Goal: Task Accomplishment & Management: Use online tool/utility

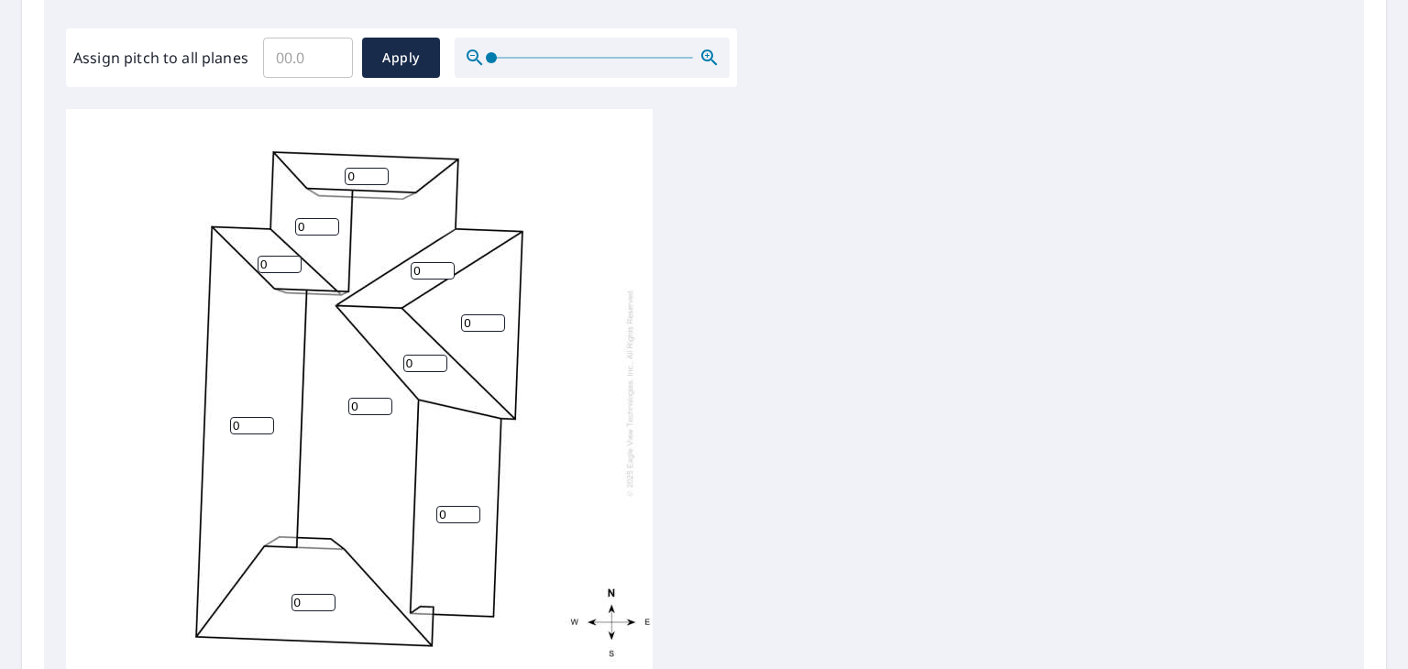
scroll to position [642, 0]
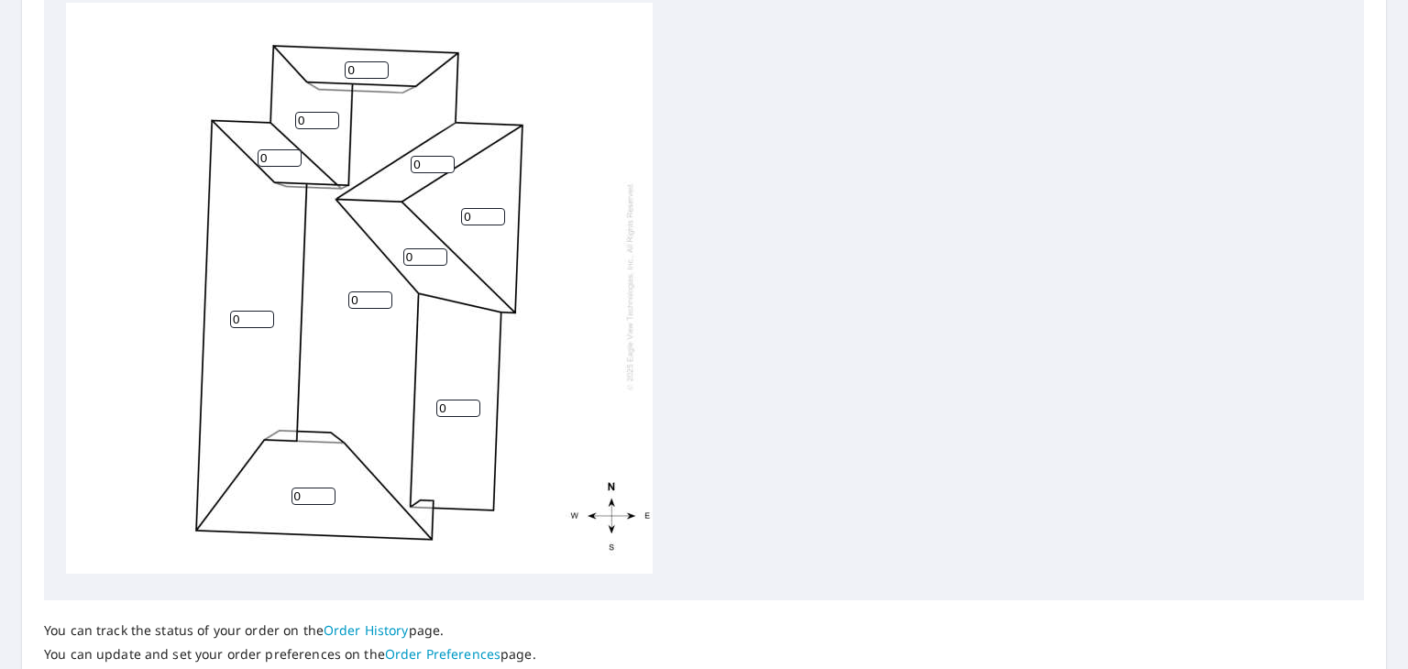
click at [458, 400] on input "0" at bounding box center [458, 408] width 44 height 17
type input "3"
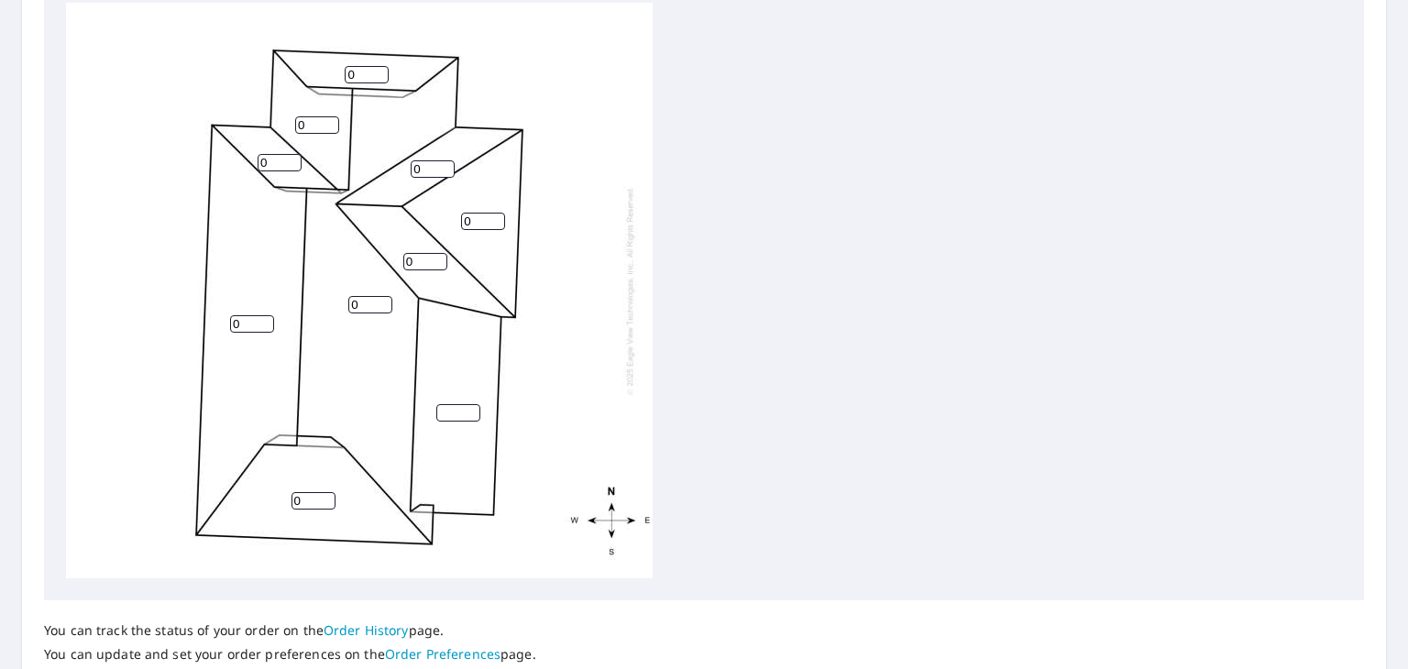
type input "0"
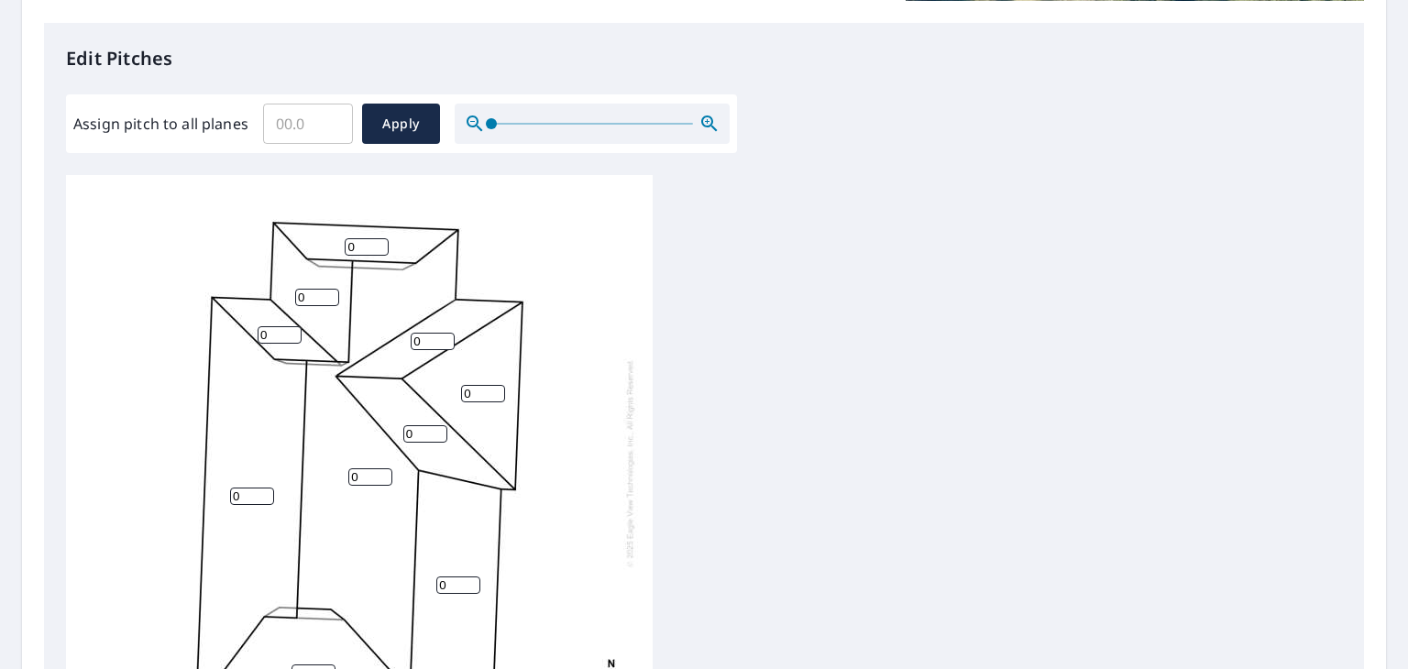
scroll to position [458, 0]
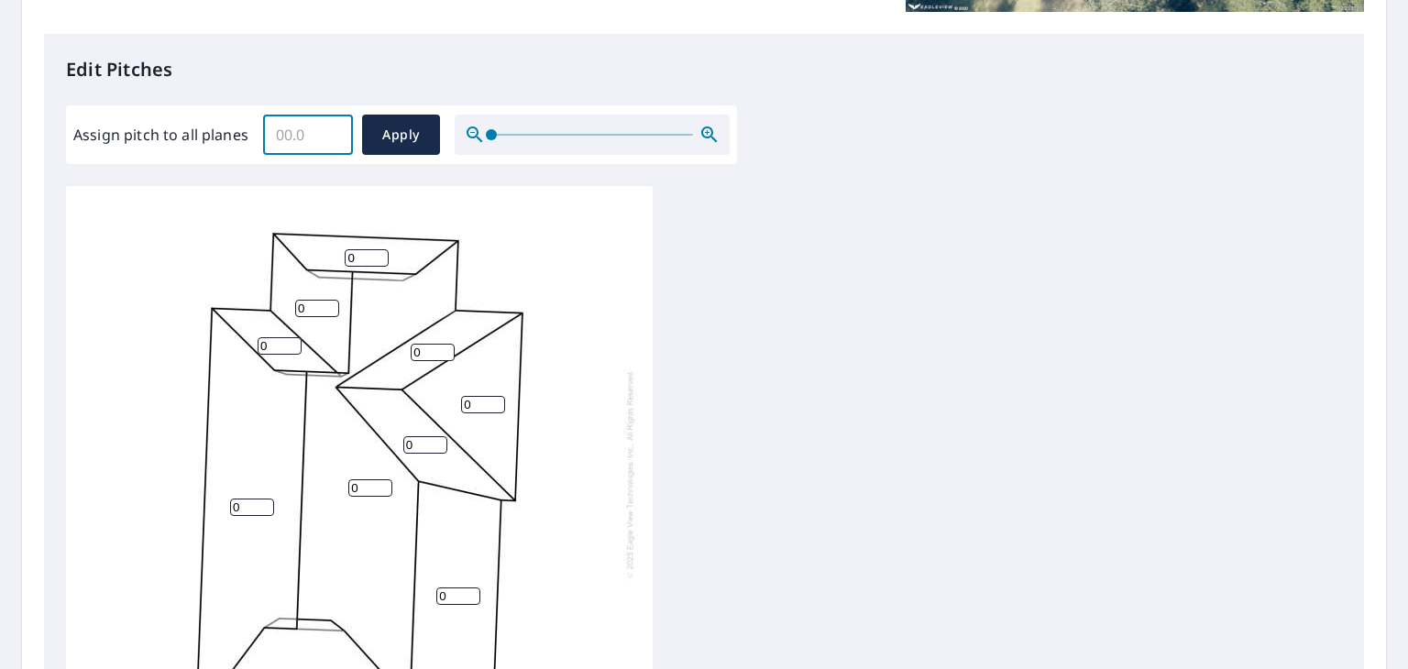
click at [304, 138] on input "Assign pitch to all planes" at bounding box center [308, 134] width 90 height 51
type input "7"
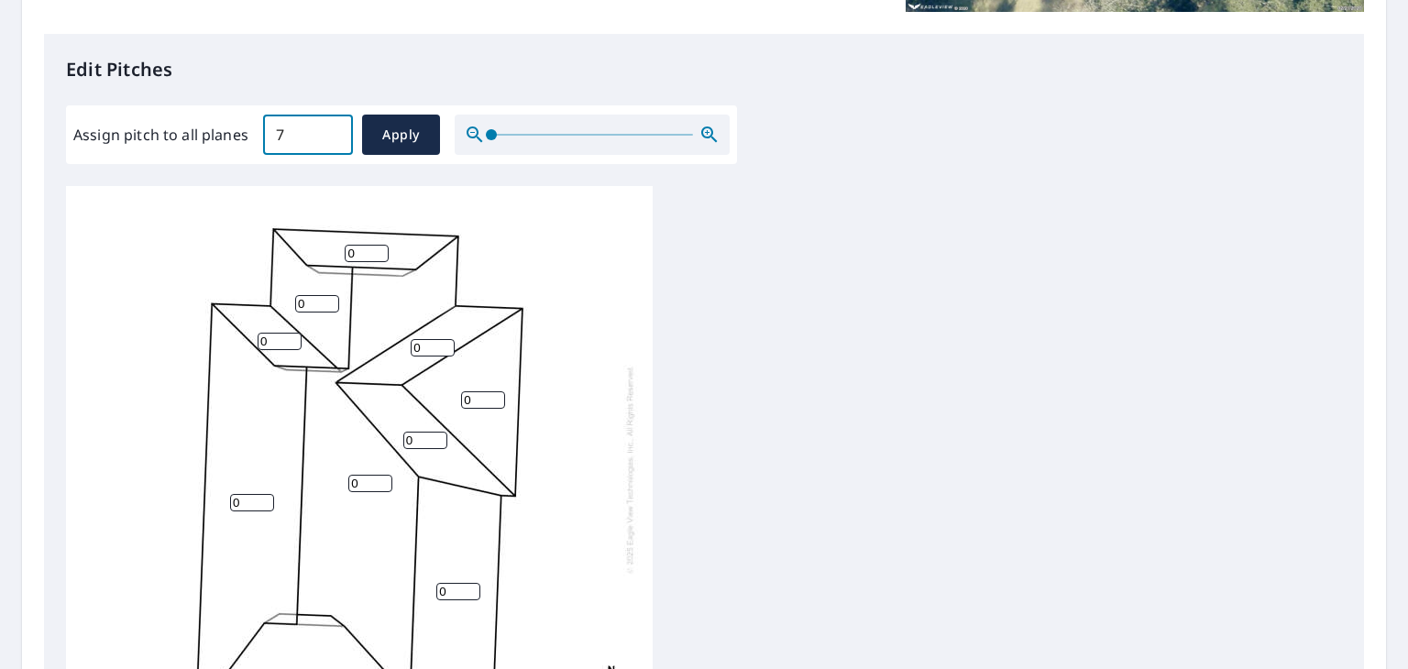
click at [293, 137] on input "7" at bounding box center [308, 134] width 90 height 51
type input "1"
click at [375, 245] on input "1" at bounding box center [367, 253] width 44 height 17
type input "7"
click at [307, 295] on input "0" at bounding box center [317, 303] width 44 height 17
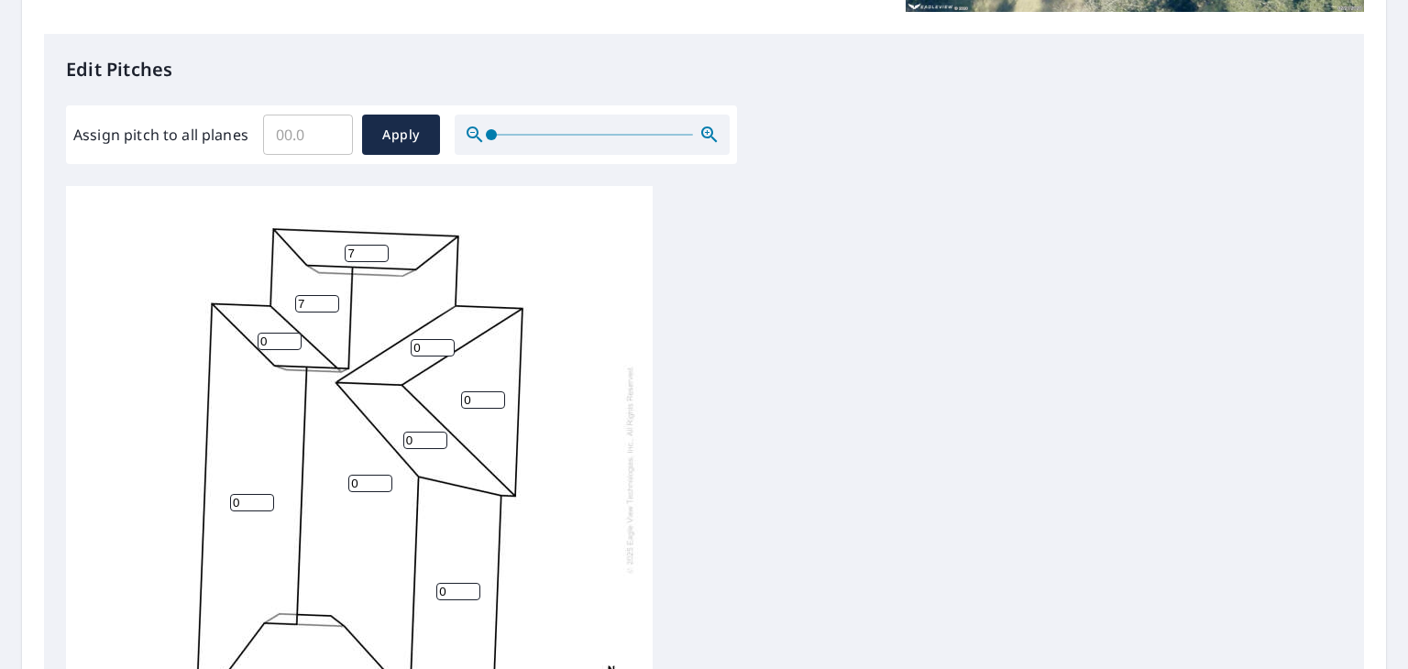
type input "7"
click at [434, 339] on input "0" at bounding box center [433, 347] width 44 height 17
type input "7"
click at [273, 333] on input "0" at bounding box center [280, 341] width 44 height 17
type input "7"
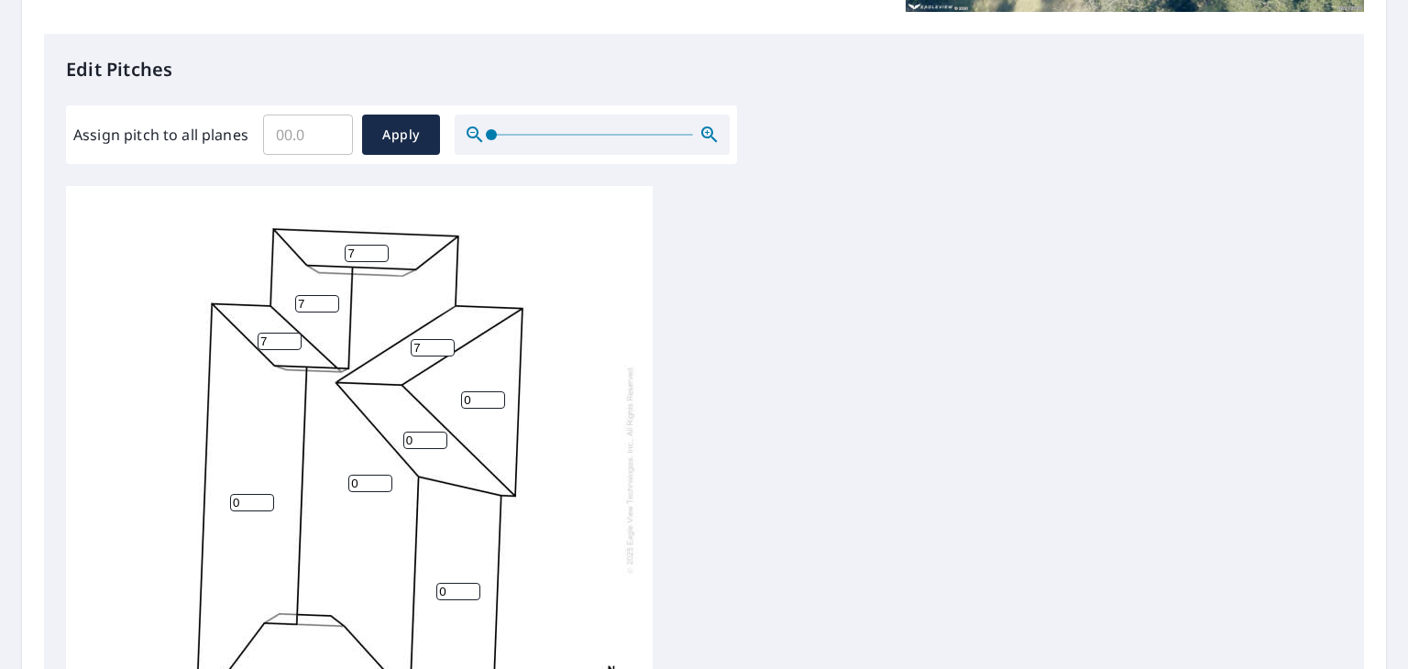
click at [417, 432] on input "0" at bounding box center [425, 440] width 44 height 17
type input "7"
click at [486, 391] on input "0" at bounding box center [483, 399] width 44 height 17
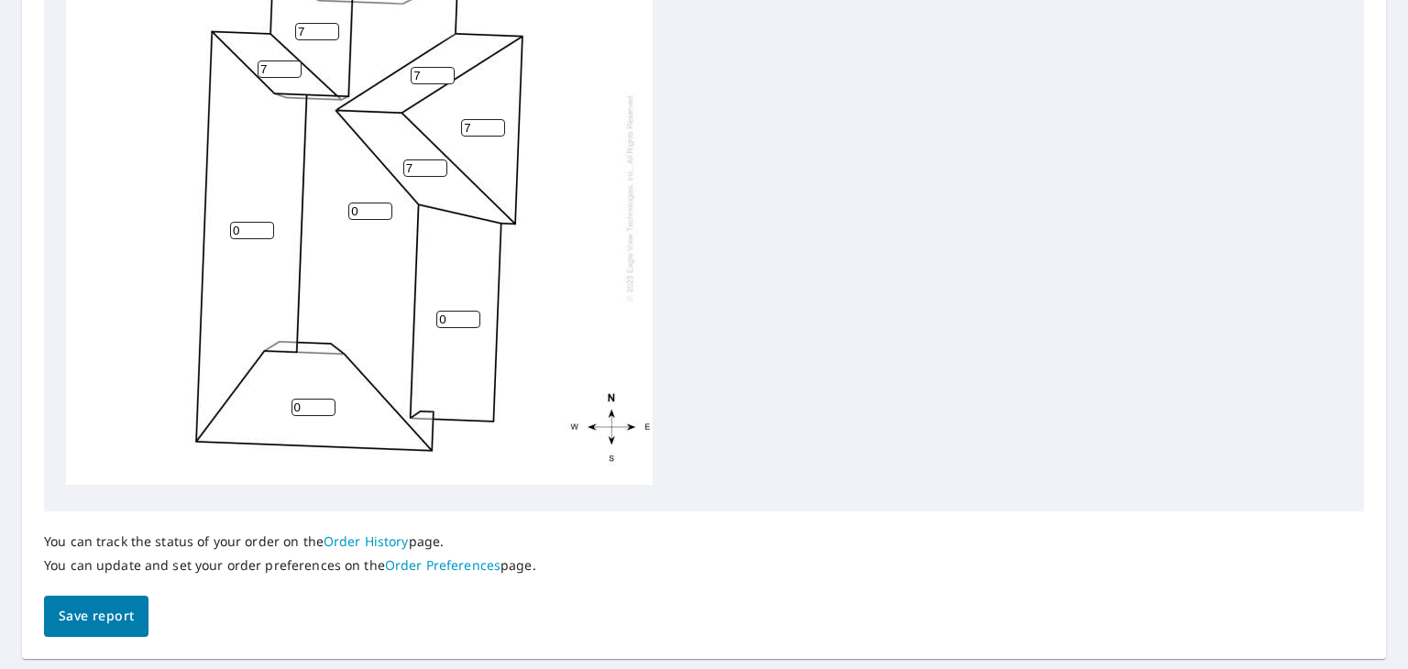
scroll to position [733, 0]
type input "7"
click at [369, 200] on input "0" at bounding box center [370, 208] width 44 height 17
type input "7"
click at [247, 219] on input "0" at bounding box center [252, 227] width 44 height 17
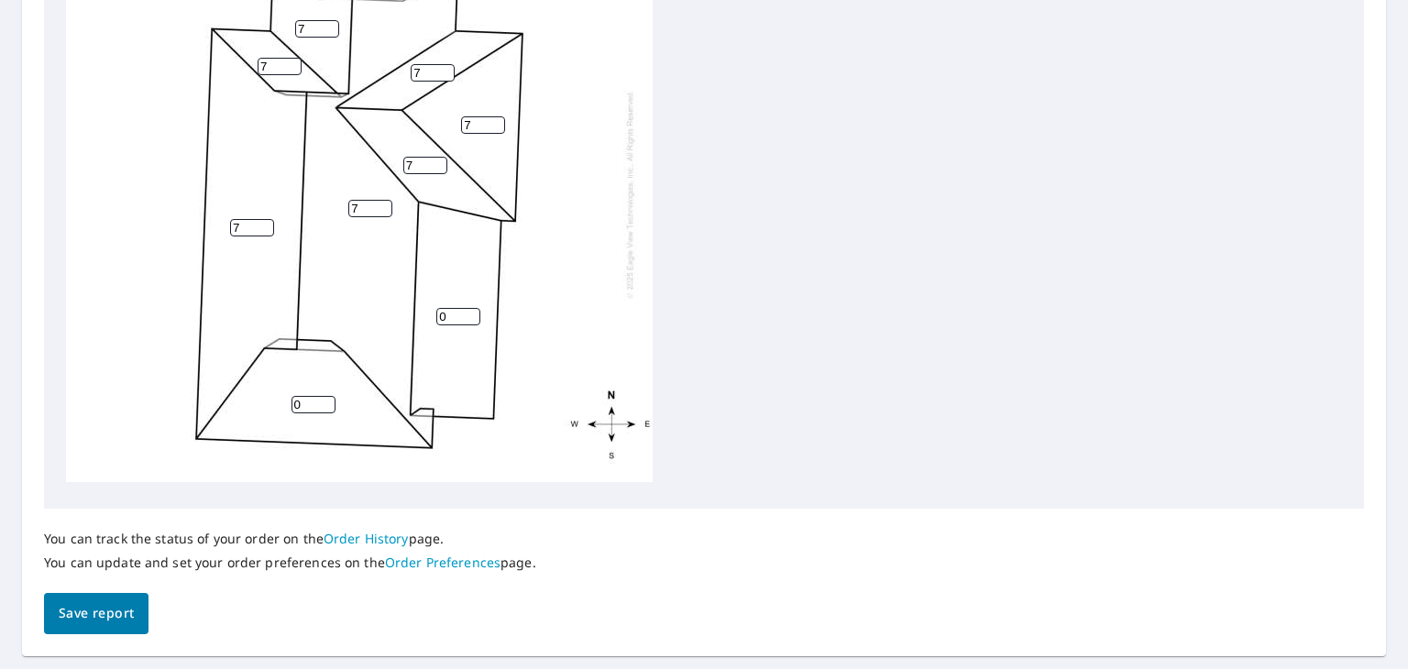
type input "7"
click at [301, 396] on input "0" at bounding box center [314, 404] width 44 height 17
type input "7"
type input "1"
click at [465, 308] on input "1" at bounding box center [458, 316] width 44 height 17
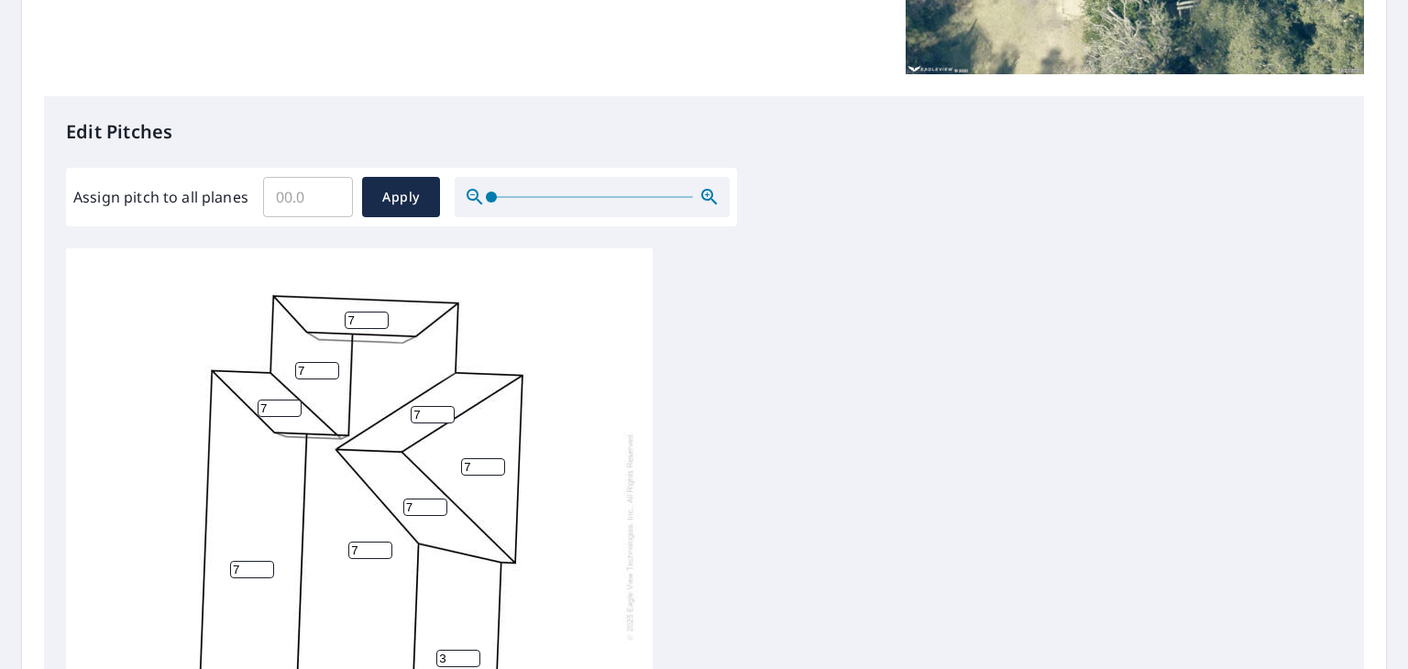
scroll to position [367, 0]
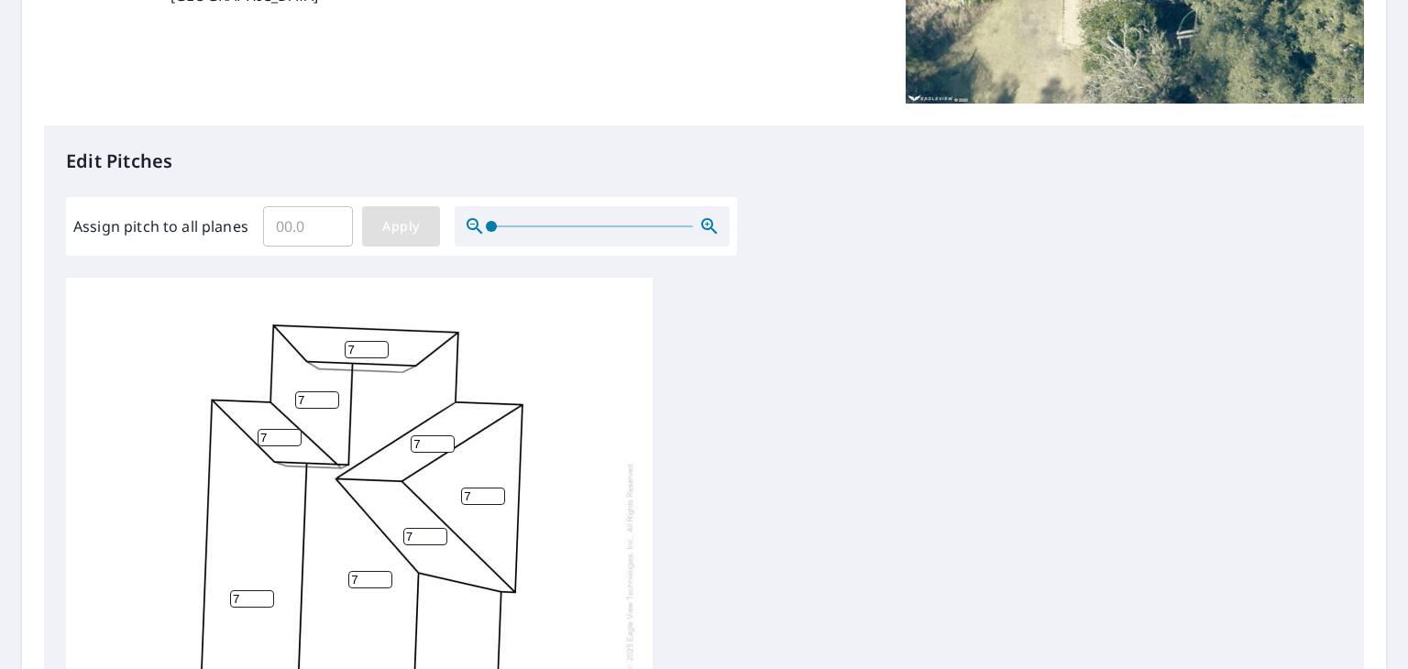
type input "3"
click at [407, 225] on span "Apply" at bounding box center [401, 226] width 49 height 23
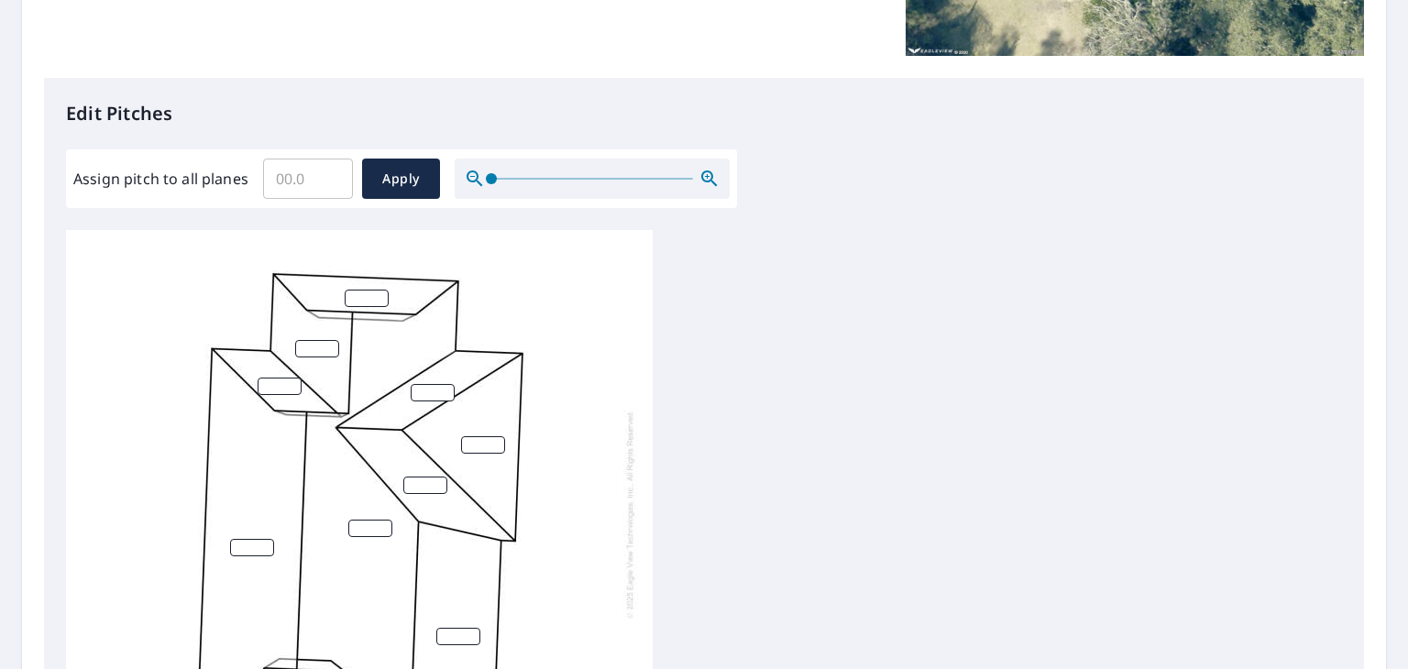
scroll to position [0, 0]
click at [362, 302] on input "number" at bounding box center [367, 301] width 44 height 17
type input "7"
click at [316, 349] on input "number" at bounding box center [317, 352] width 44 height 17
type input "7"
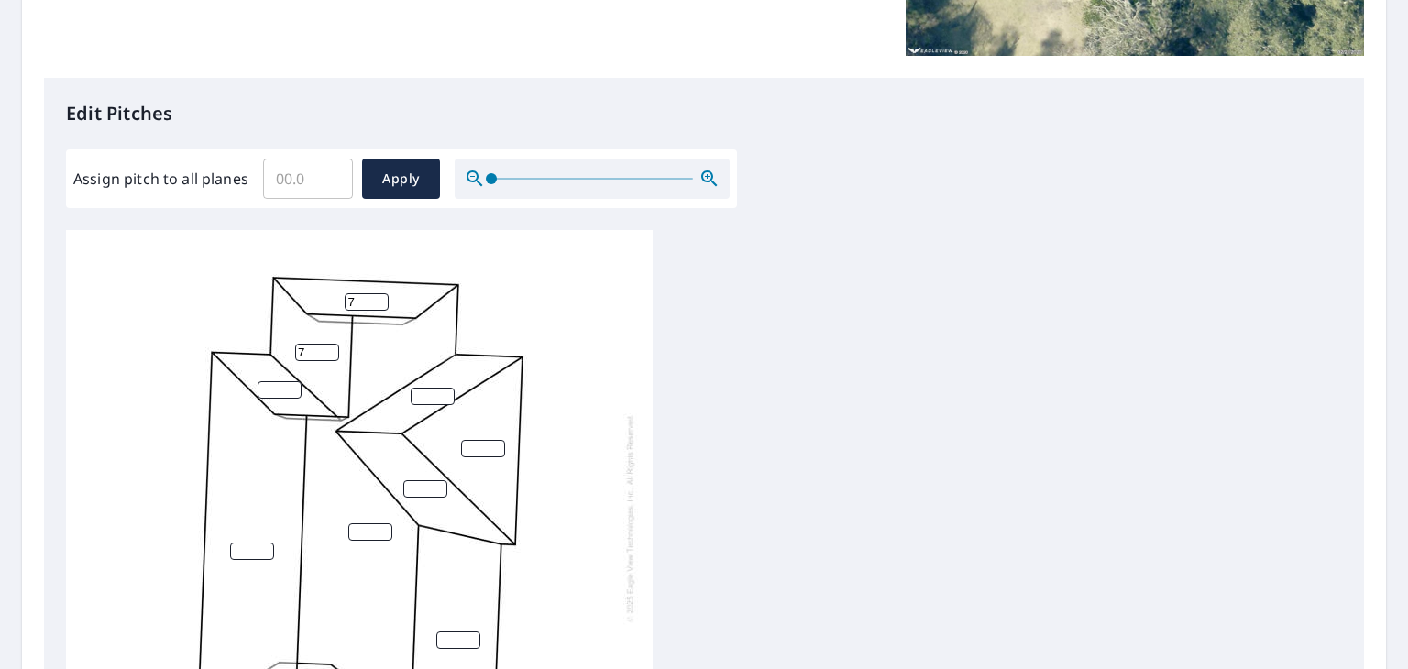
click at [278, 390] on input "number" at bounding box center [280, 389] width 44 height 17
type input "7"
click at [420, 397] on input "number" at bounding box center [433, 396] width 44 height 17
type input "7"
click at [419, 483] on input "number" at bounding box center [425, 488] width 44 height 17
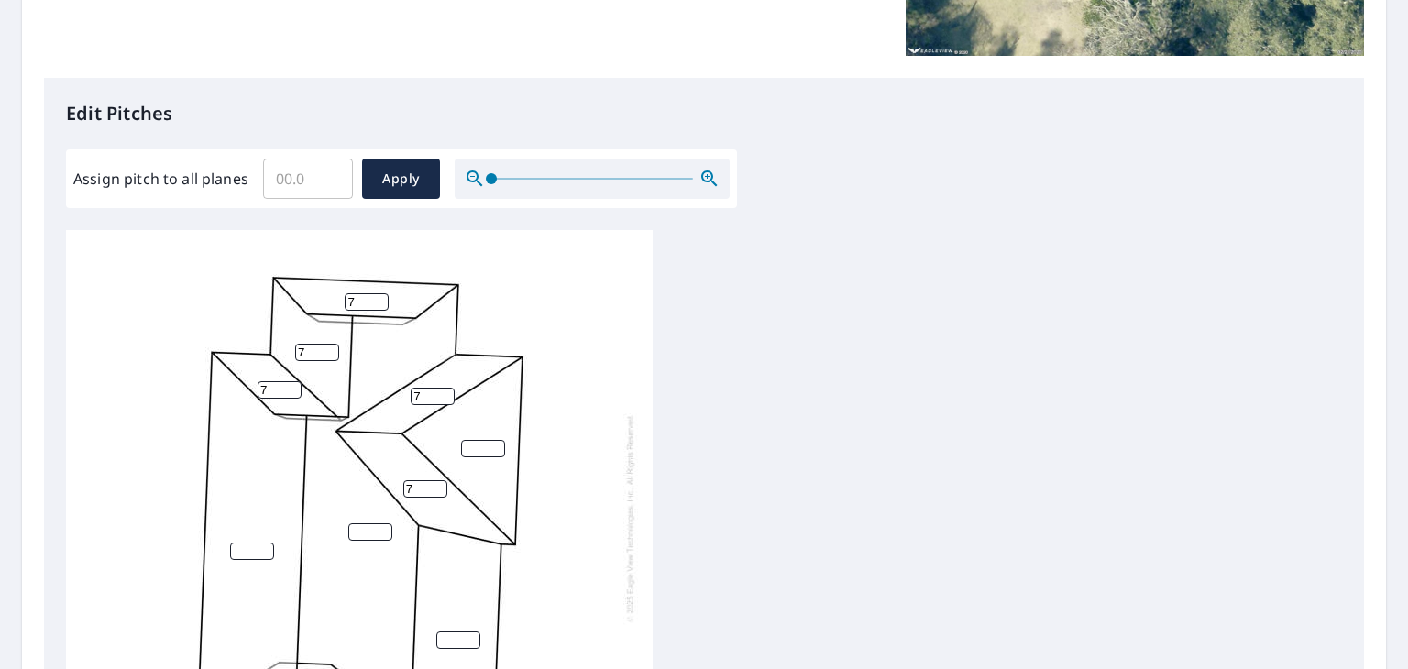
type input "7"
click at [473, 443] on input "number" at bounding box center [483, 448] width 44 height 17
type input "6"
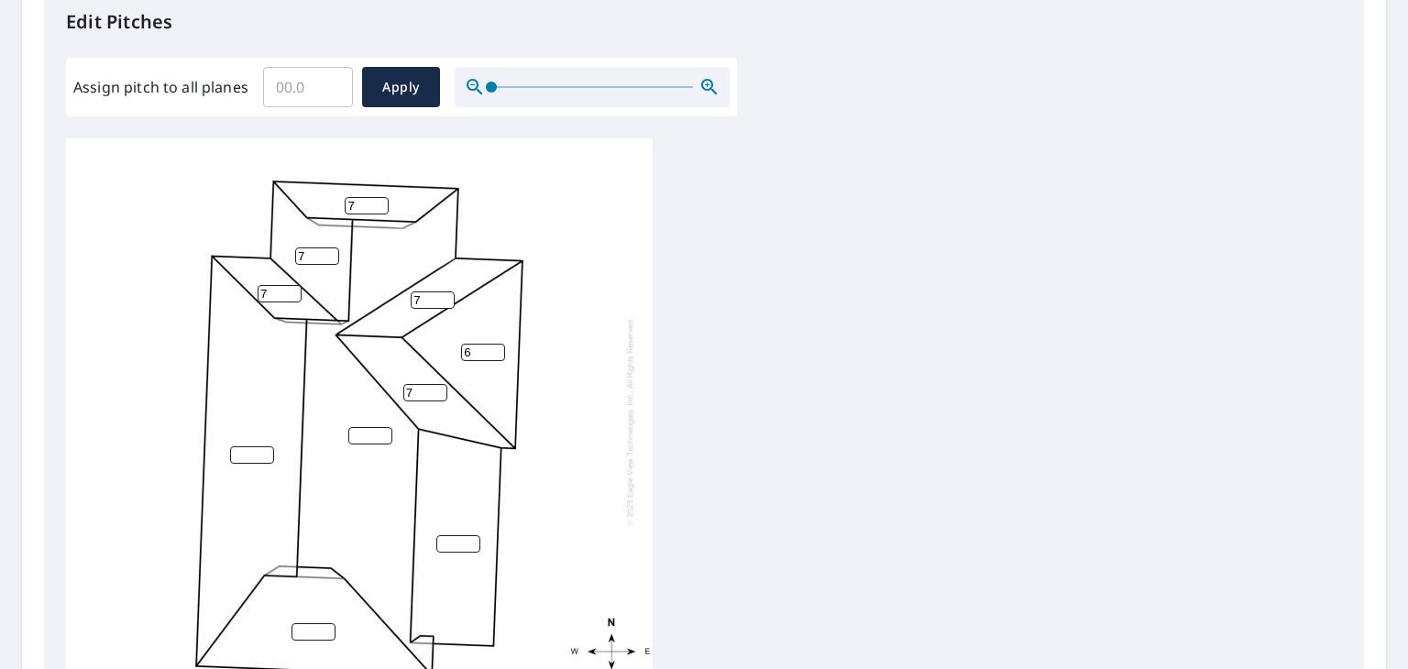
scroll to position [598, 0]
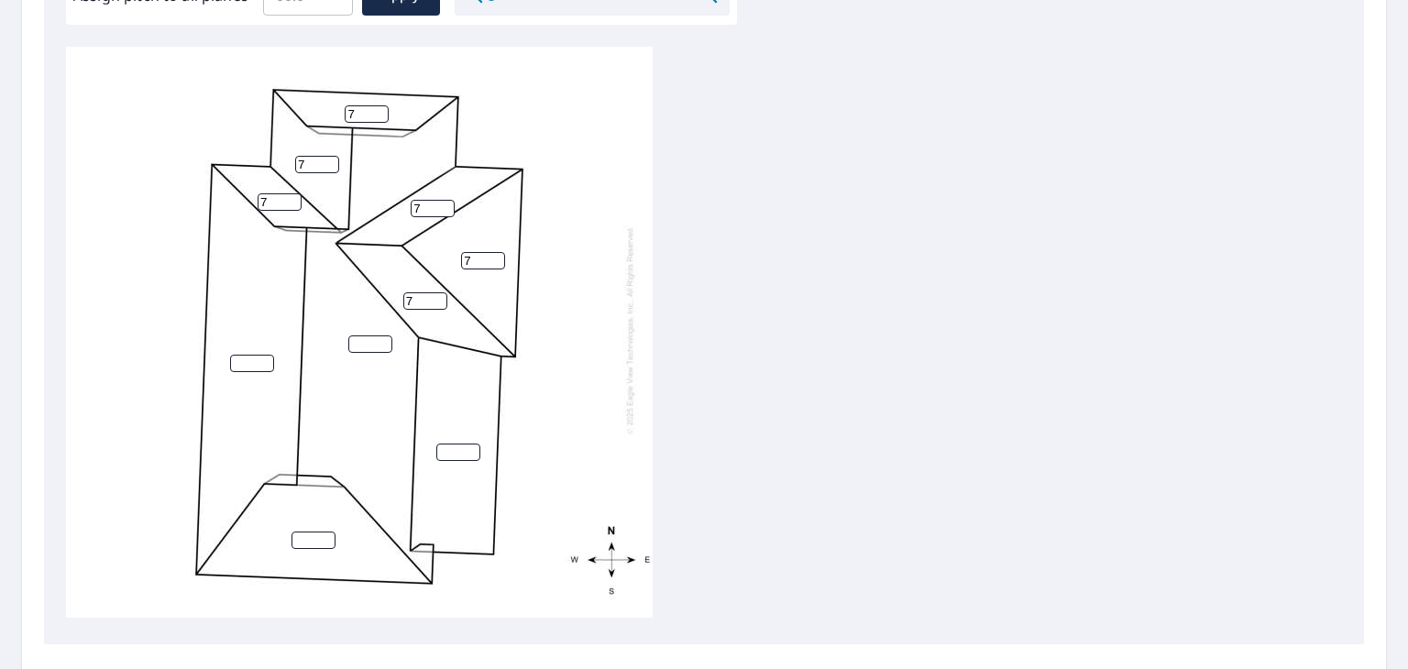
type input "7"
click at [353, 336] on input "number" at bounding box center [370, 344] width 44 height 17
type input "7"
click at [246, 355] on input "number" at bounding box center [252, 363] width 44 height 17
type input "7"
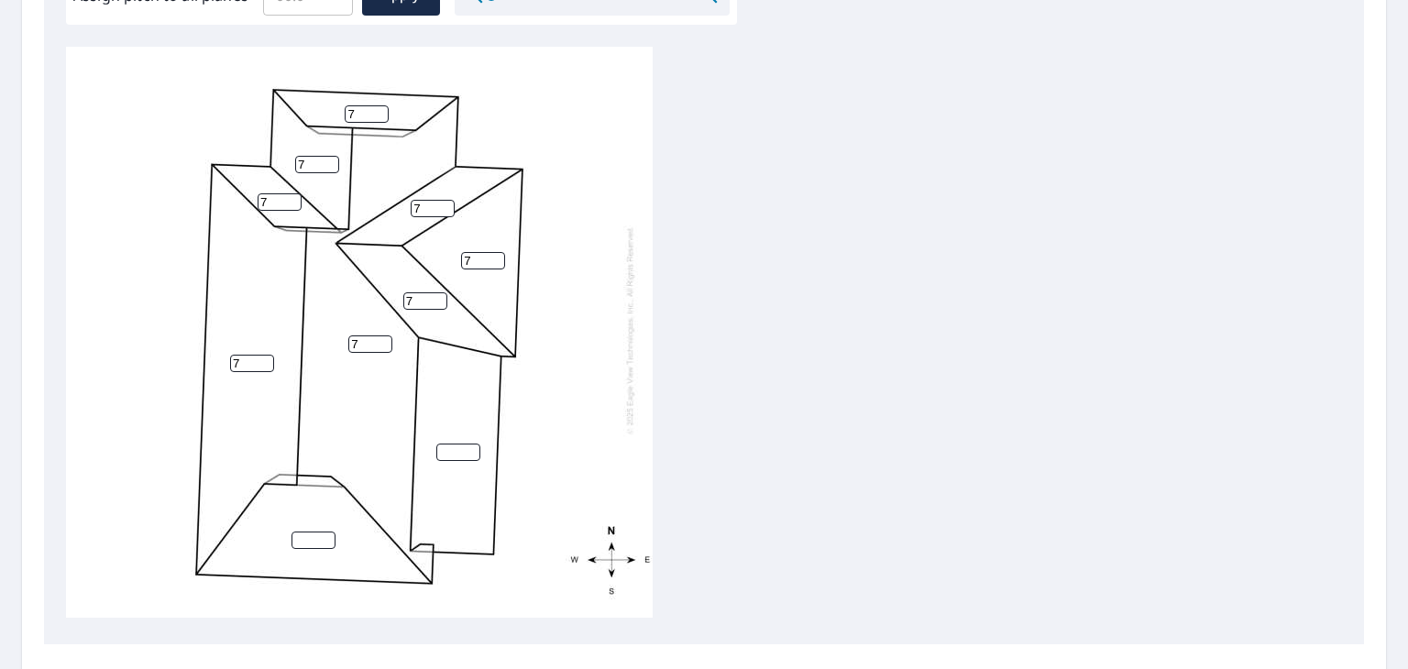
click at [301, 532] on input "number" at bounding box center [314, 540] width 44 height 17
type input "7"
click at [455, 444] on input "number" at bounding box center [458, 452] width 44 height 17
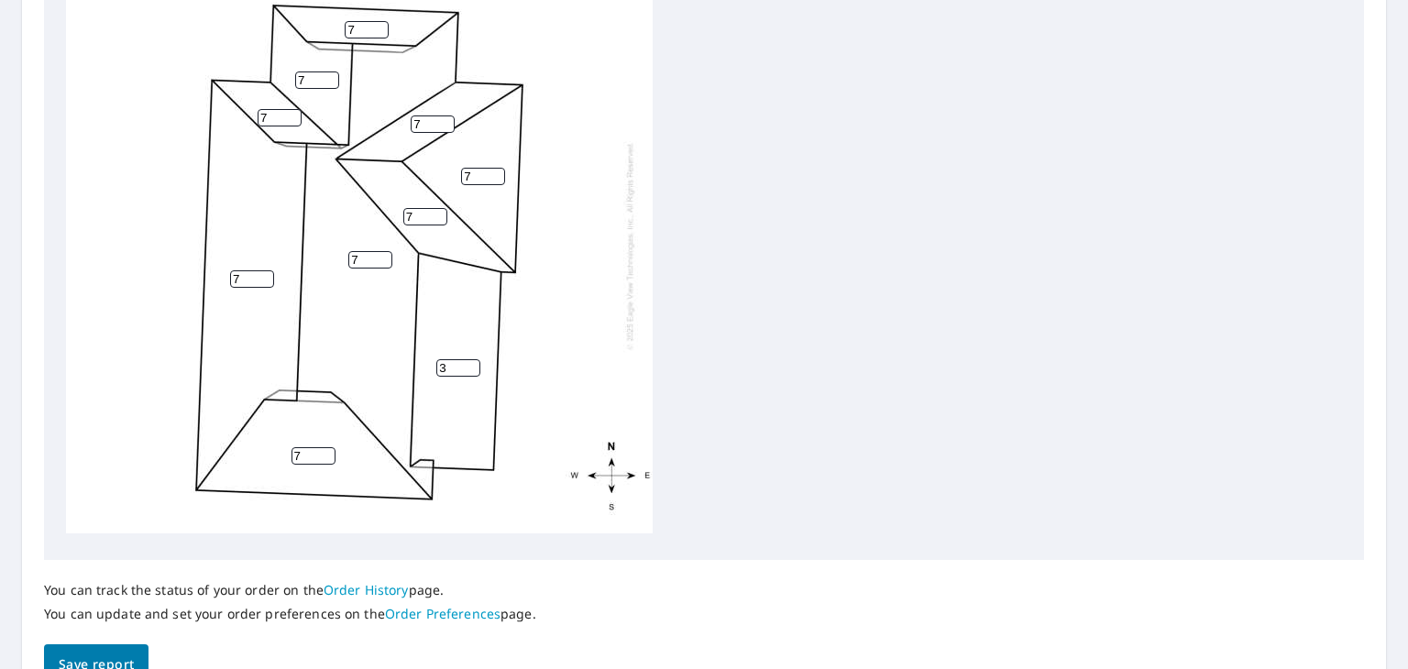
scroll to position [781, 0]
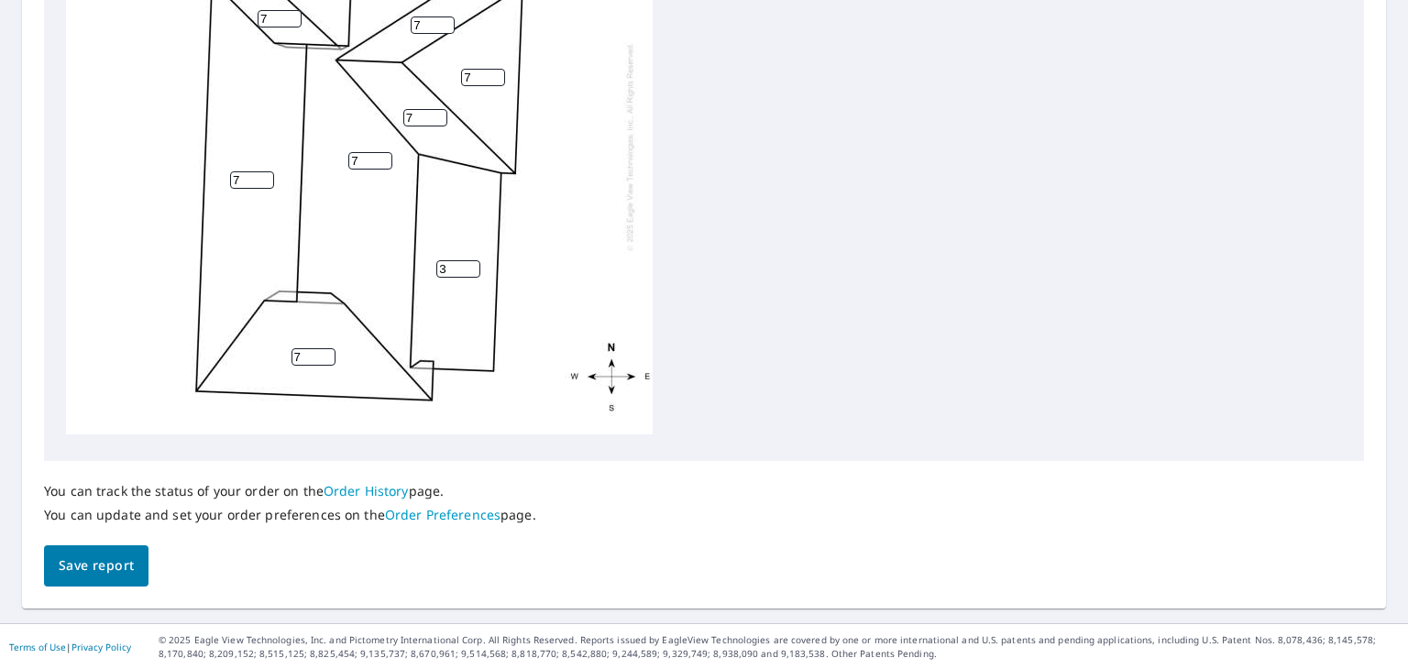
type input "3"
click at [106, 559] on span "Save report" at bounding box center [96, 566] width 75 height 23
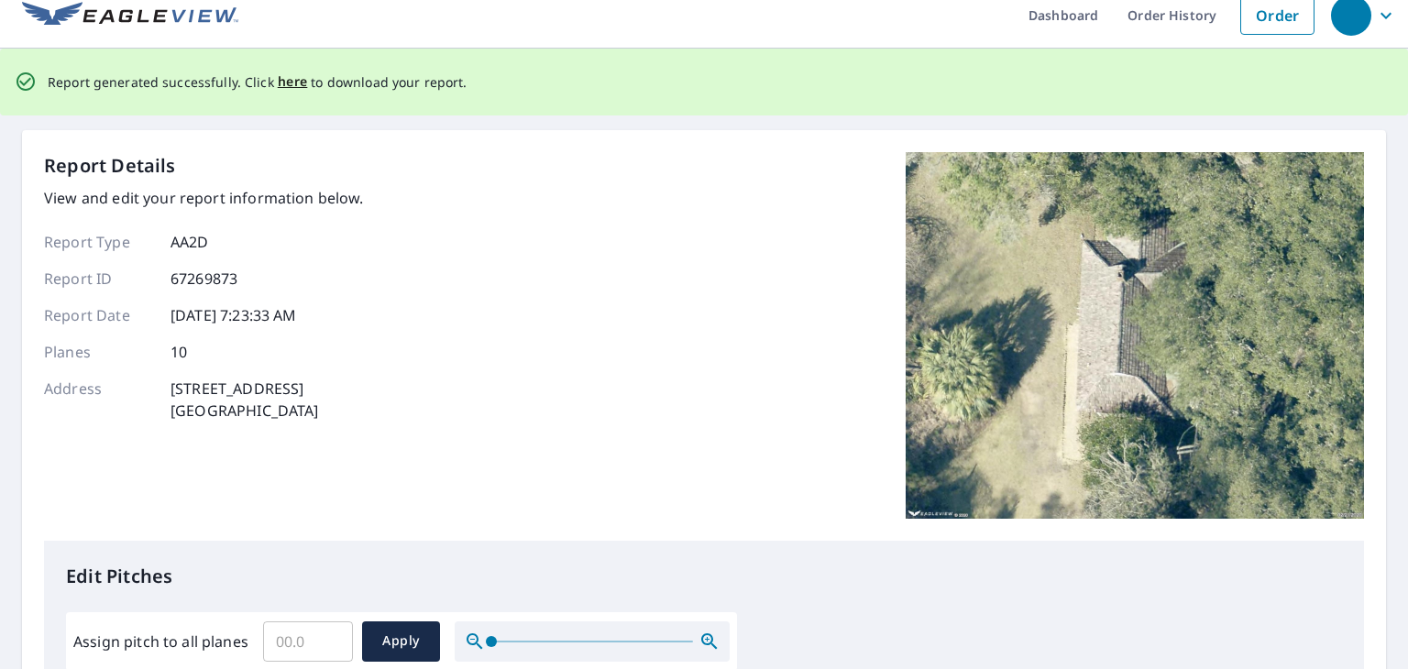
scroll to position [0, 0]
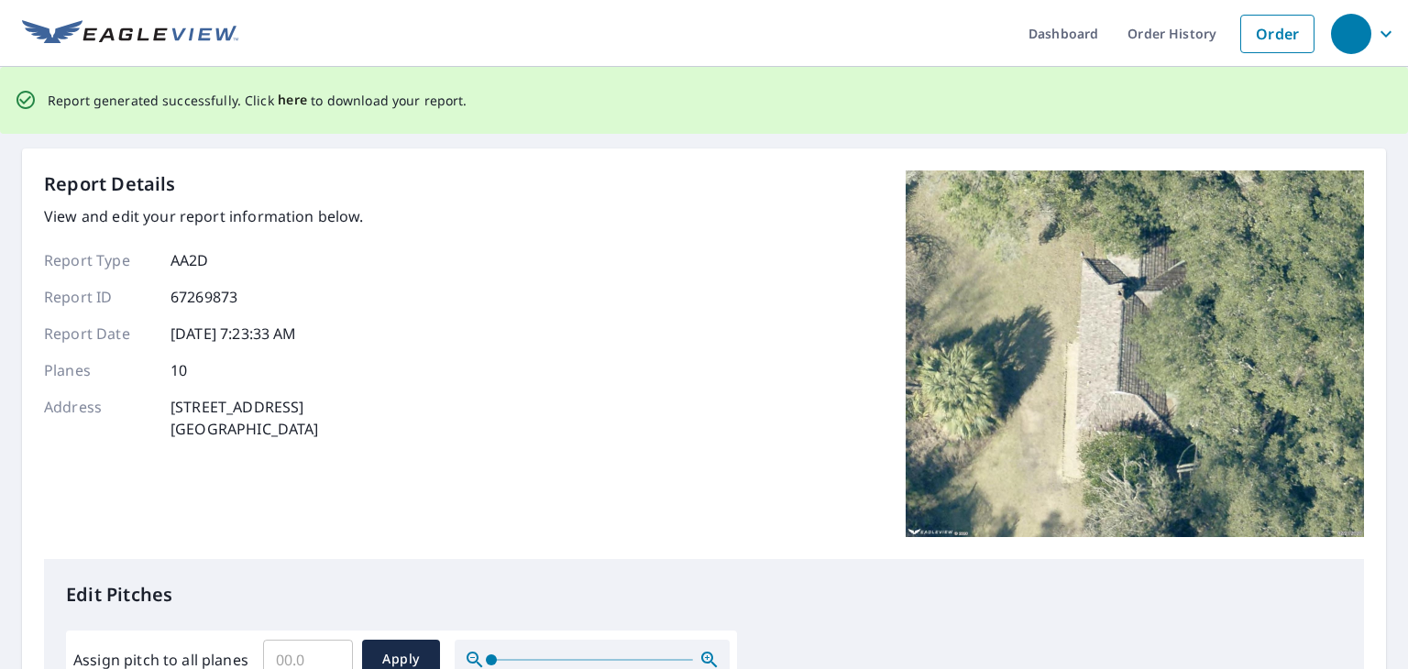
click at [286, 100] on span "here" at bounding box center [293, 100] width 30 height 23
